Goal: Task Accomplishment & Management: Complete application form

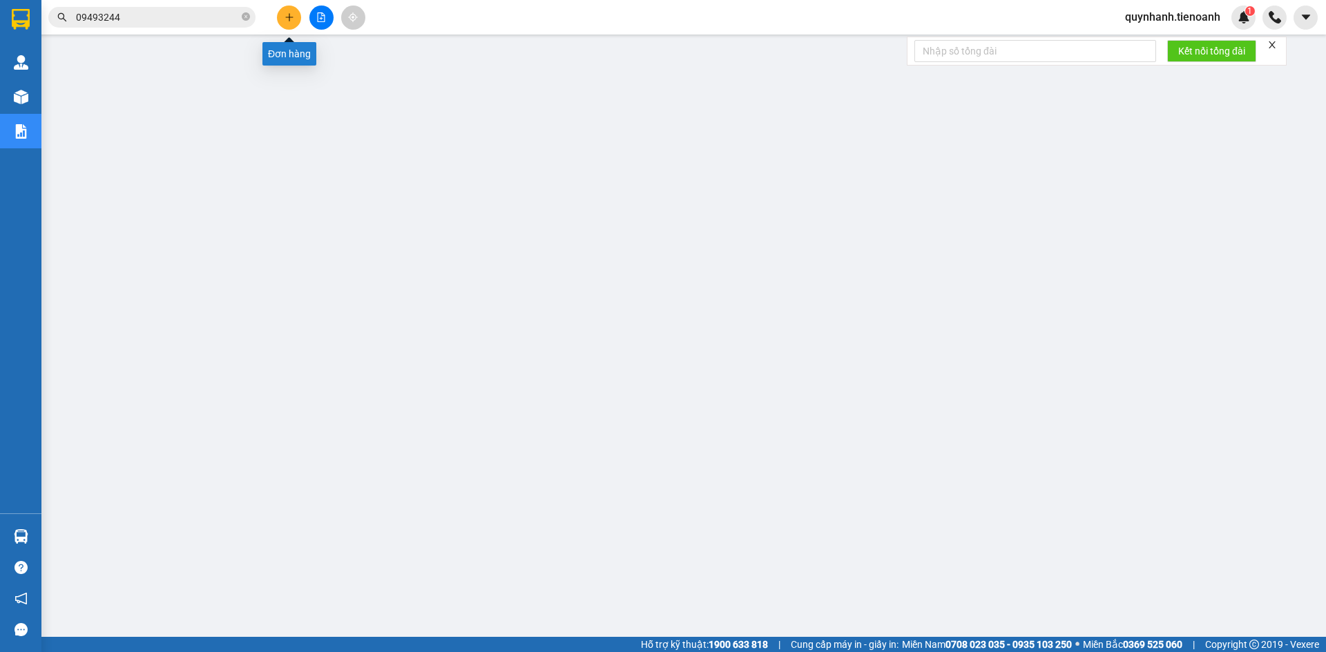
click at [290, 19] on icon "plus" at bounding box center [289, 17] width 10 height 10
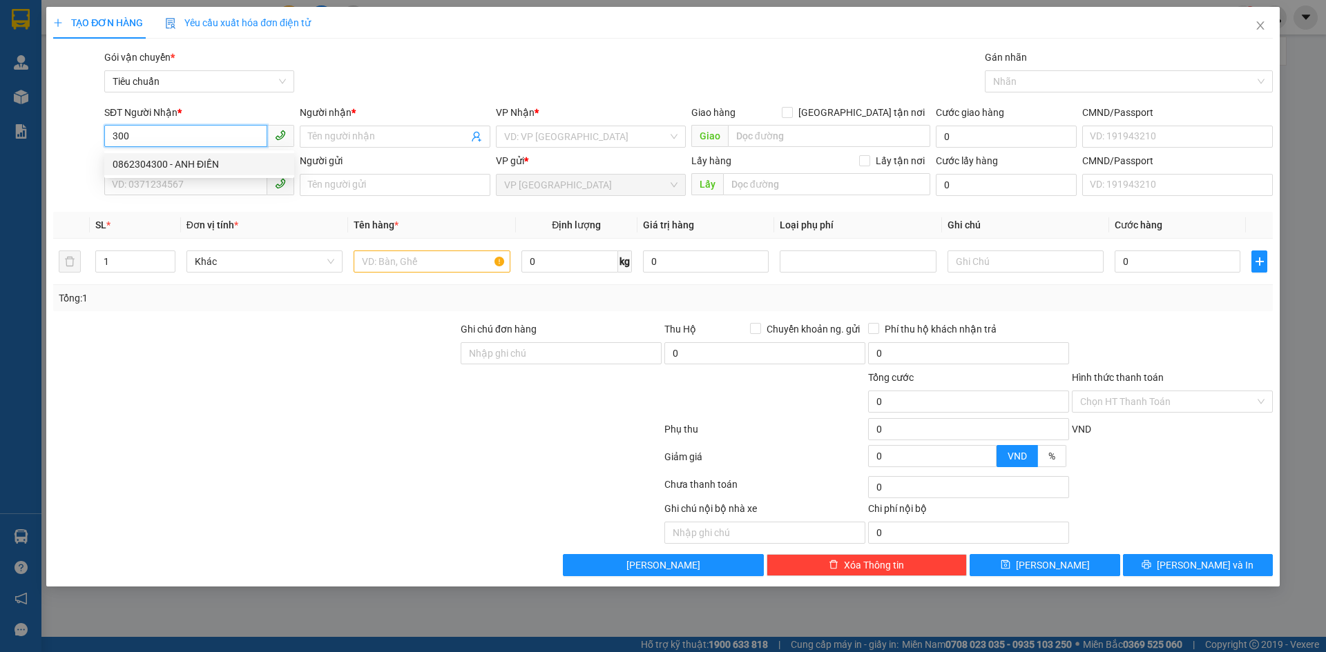
click at [198, 164] on div "0862304300 - ANH ĐIỀN" at bounding box center [199, 164] width 173 height 15
type input "0862304300"
type input "[PERSON_NAME]"
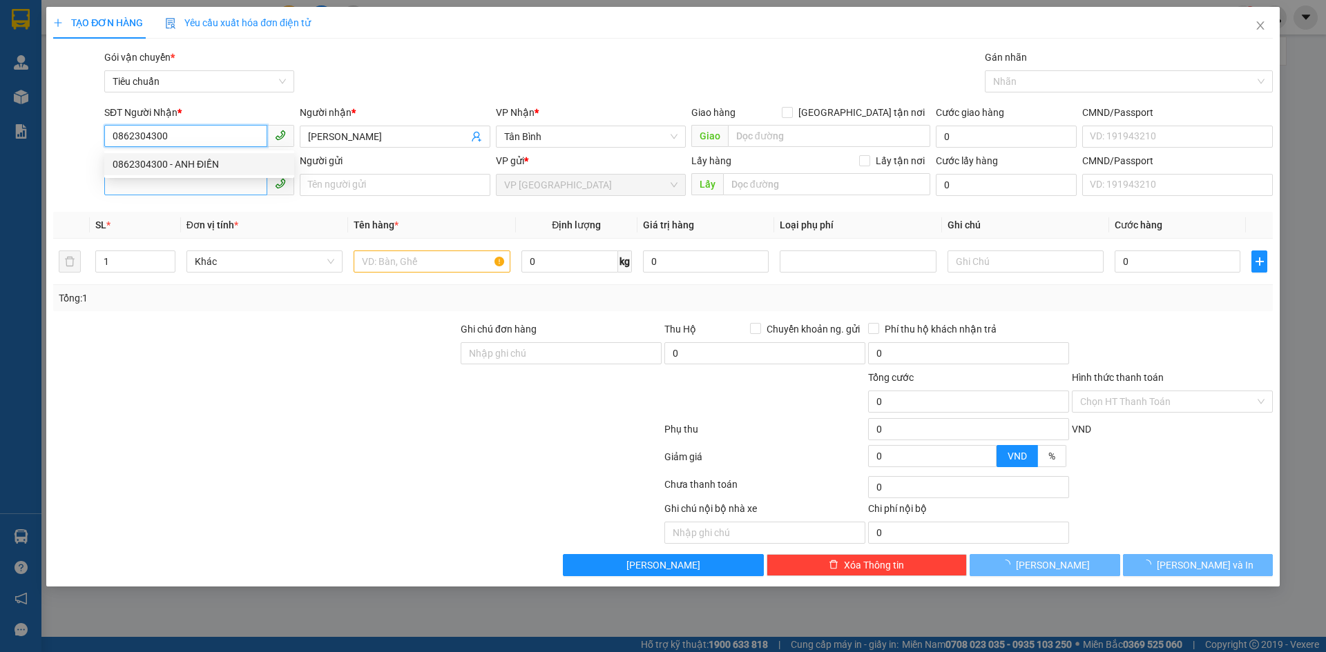
type input "40.000"
type input "0862304300"
click at [191, 190] on input "SĐT Người Gửi" at bounding box center [185, 184] width 163 height 22
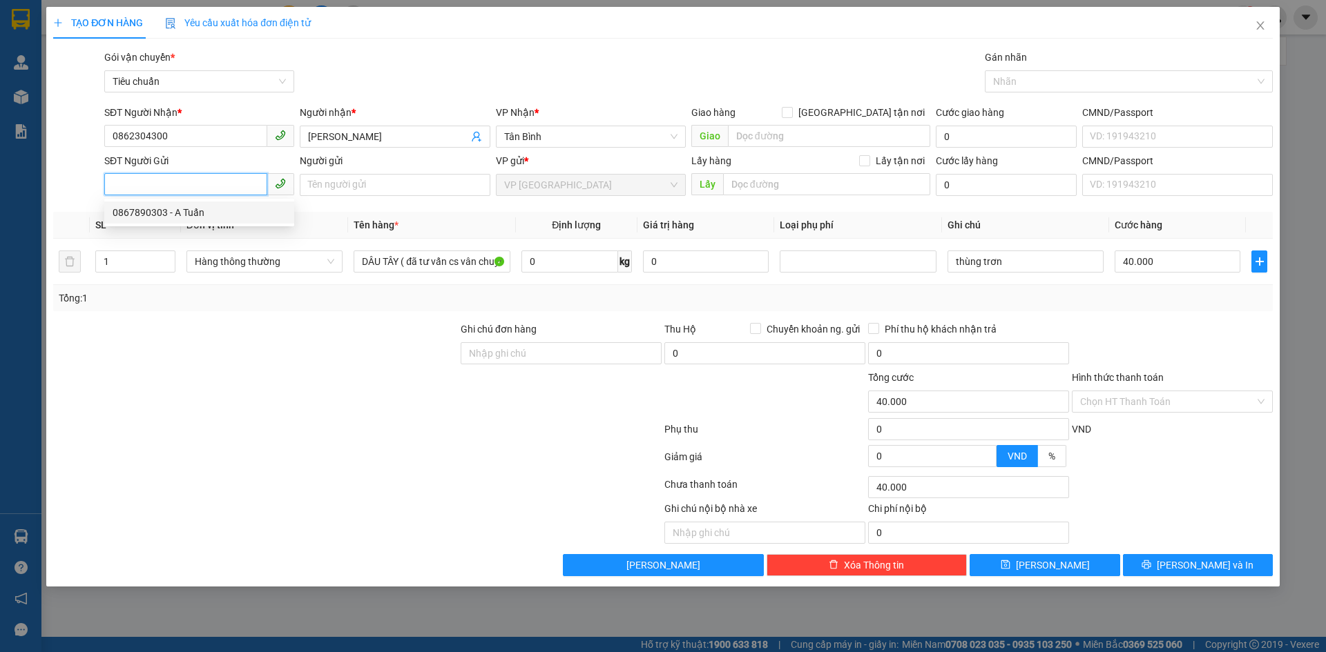
click at [177, 208] on div "0867890303 - A Tuấn" at bounding box center [199, 212] width 173 height 15
type input "0867890303"
type input "A Tuấn"
click at [581, 266] on input "0" at bounding box center [569, 262] width 97 height 22
type input "7"
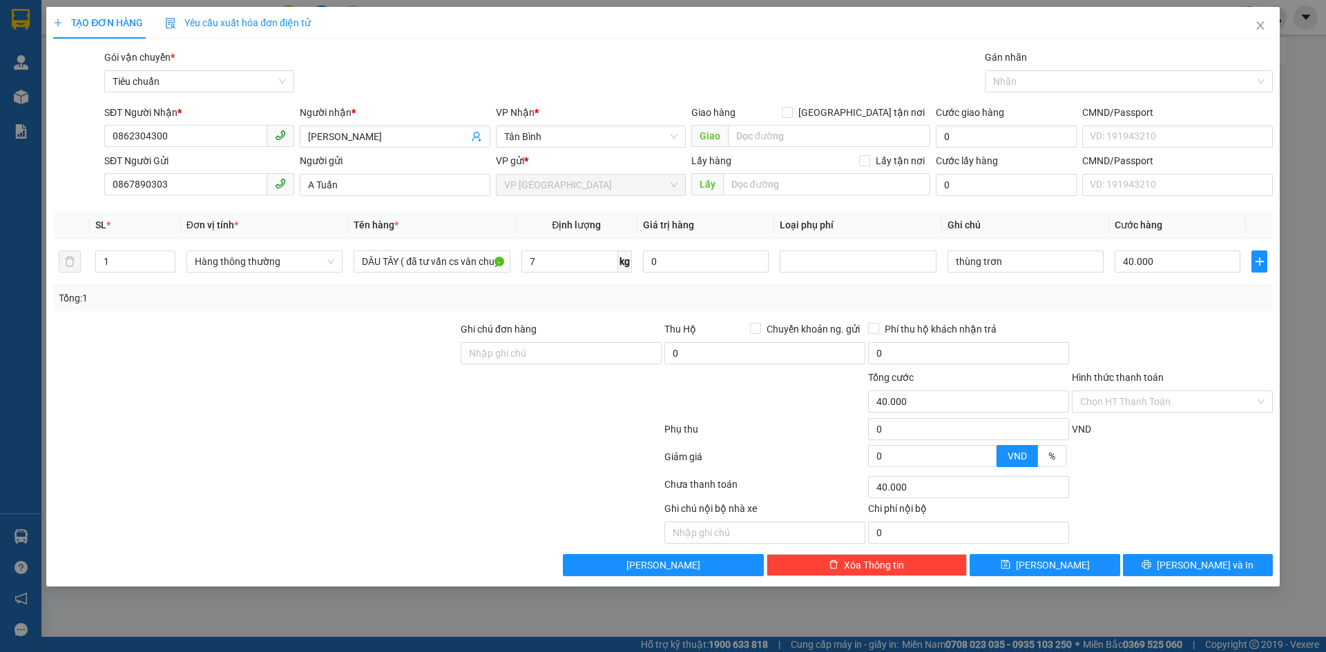
drag, startPoint x: 621, startPoint y: 293, endPoint x: 1230, endPoint y: 278, distance: 609.2
click at [625, 293] on div "Tổng: 1" at bounding box center [663, 298] width 1208 height 15
click at [1134, 394] on input "Hình thức thanh toán" at bounding box center [1167, 401] width 175 height 21
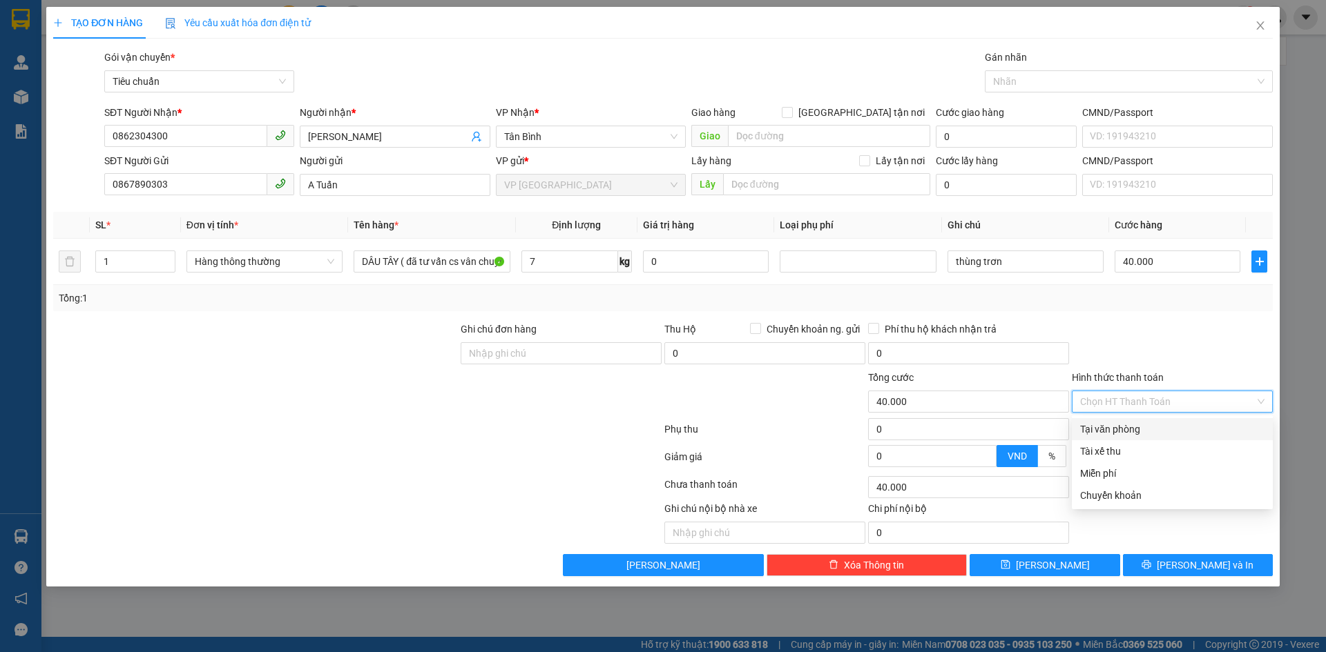
click at [1124, 427] on div "Tại văn phòng" at bounding box center [1172, 429] width 184 height 15
type input "0"
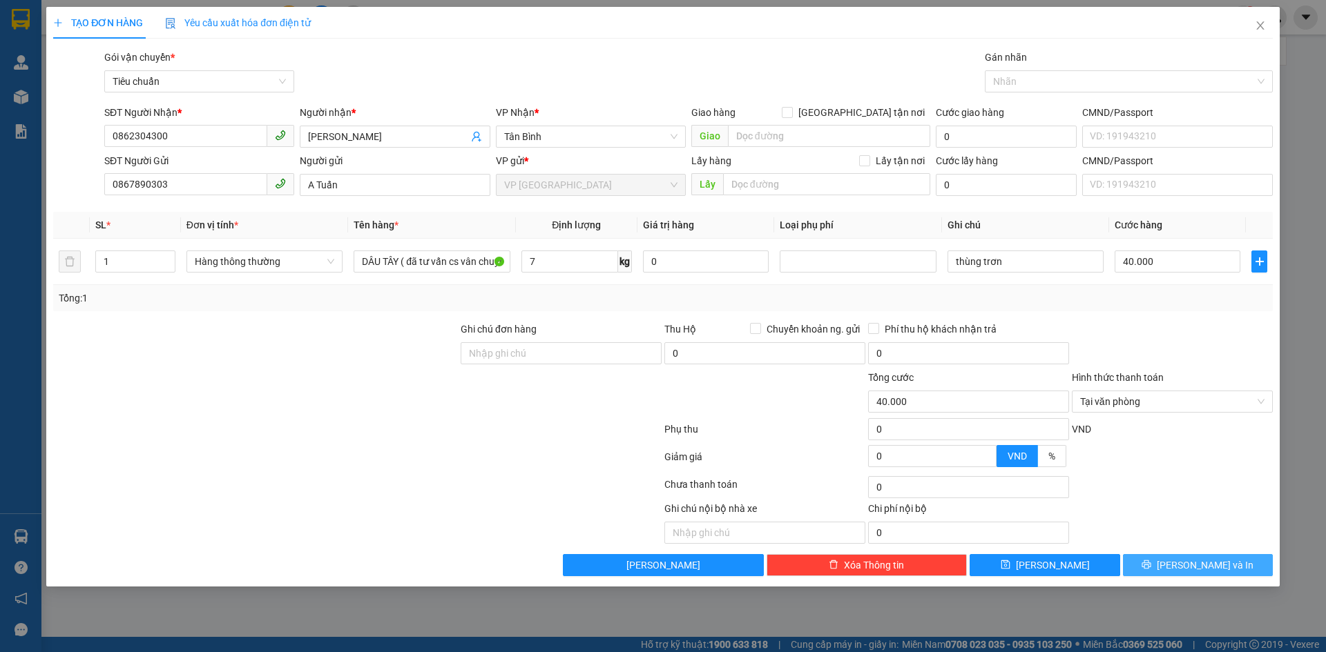
click at [1191, 562] on span "[PERSON_NAME] và In" at bounding box center [1205, 565] width 97 height 15
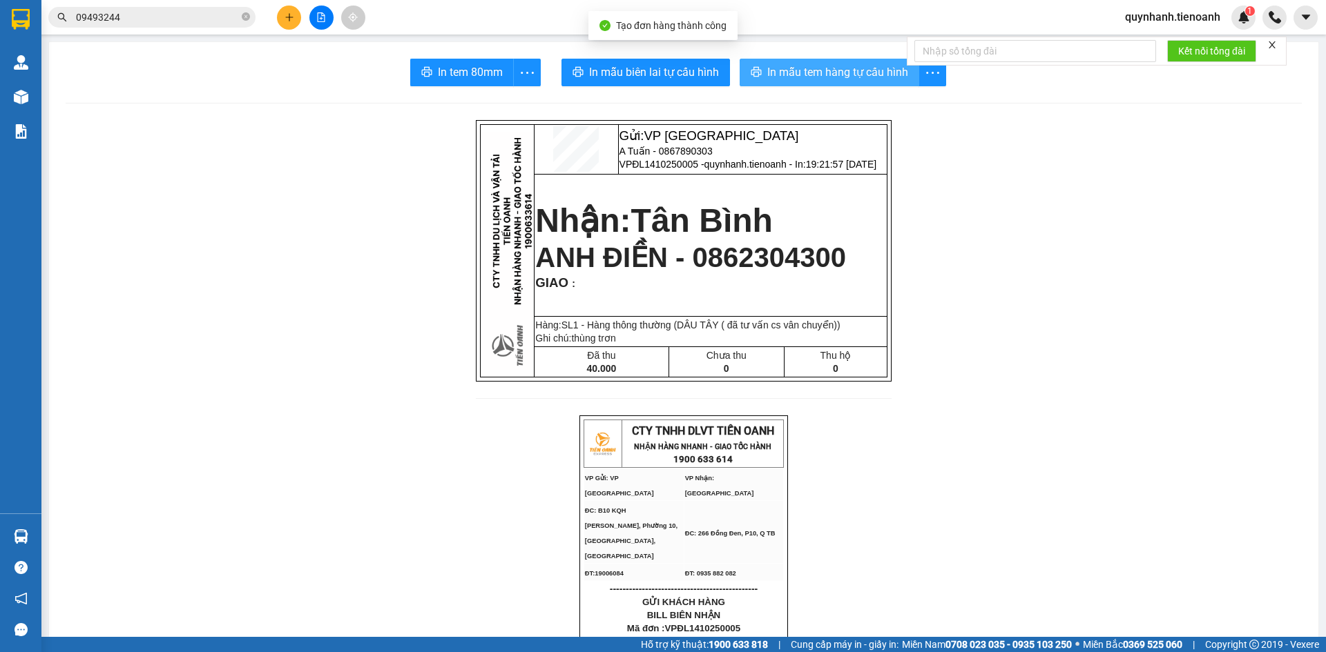
click at [767, 69] on span "In mẫu tem hàng tự cấu hình" at bounding box center [837, 72] width 141 height 17
